Goal: Book appointment/travel/reservation

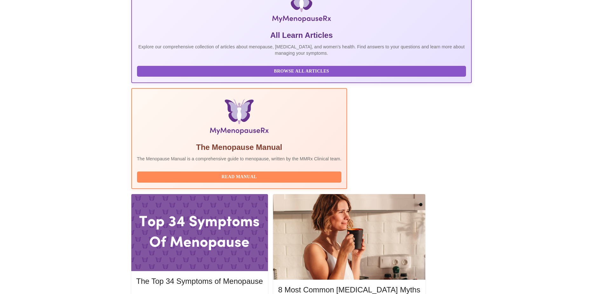
scroll to position [95, 0]
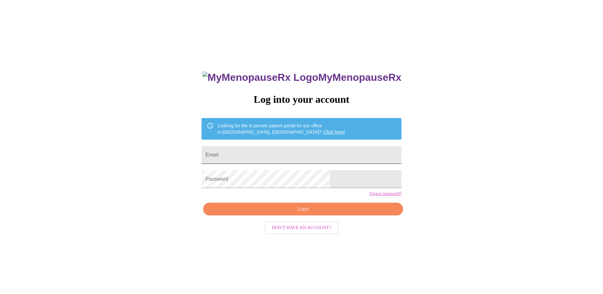
click at [304, 147] on input "Email" at bounding box center [301, 155] width 200 height 18
type input "[PERSON_NAME][EMAIL_ADDRESS][PERSON_NAME][DOMAIN_NAME]"
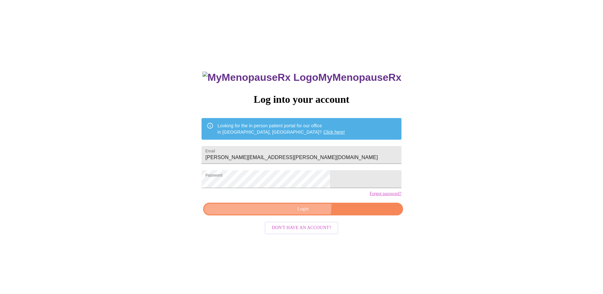
click at [300, 214] on button "Login" at bounding box center [303, 208] width 200 height 13
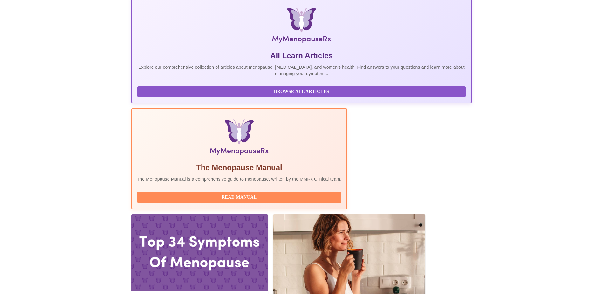
scroll to position [95, 0]
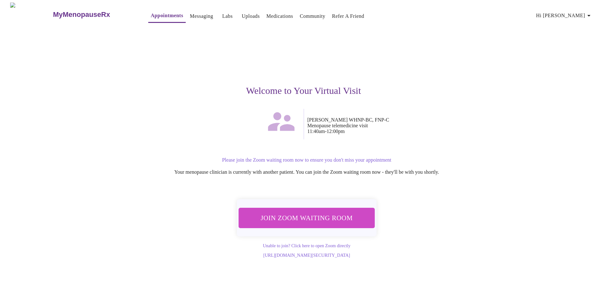
click at [315, 219] on span "Join Zoom Waiting Room" at bounding box center [306, 217] width 125 height 12
